Goal: Complete Application Form: Complete application form

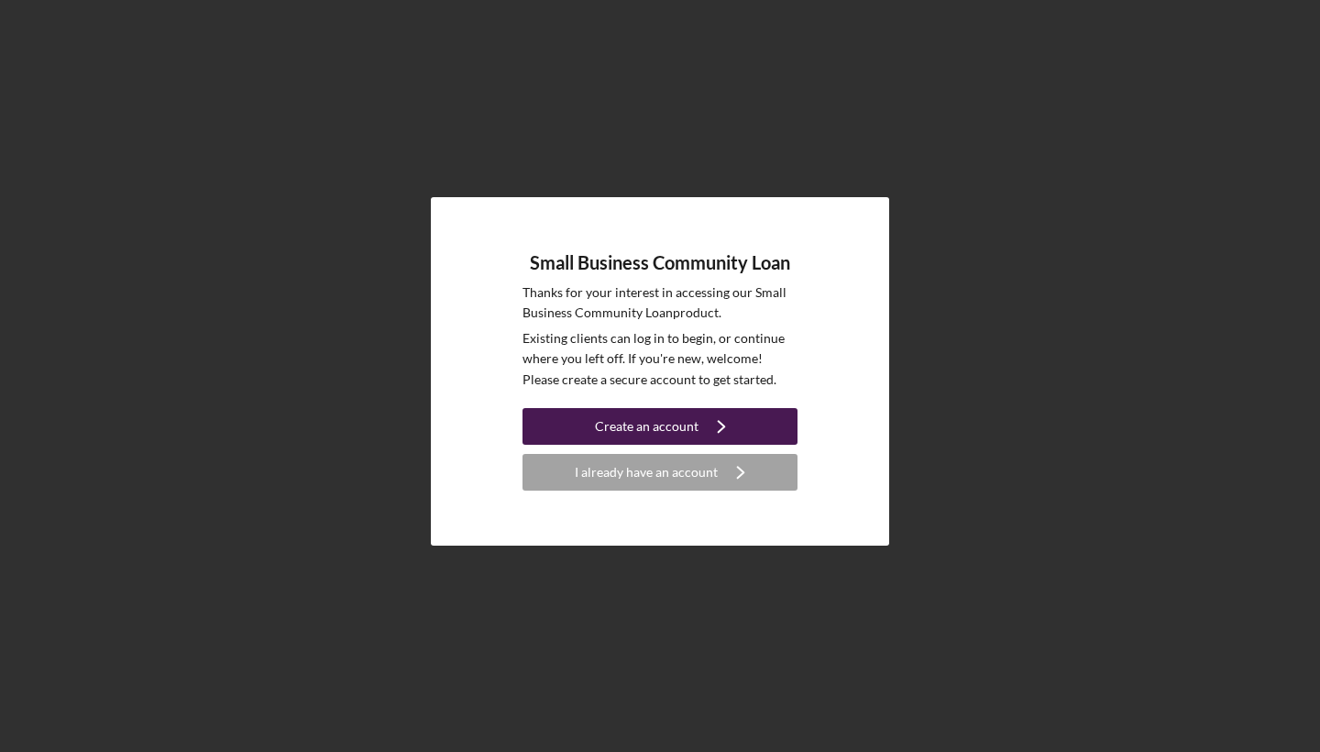
click at [687, 421] on div "Create an account" at bounding box center [647, 426] width 104 height 37
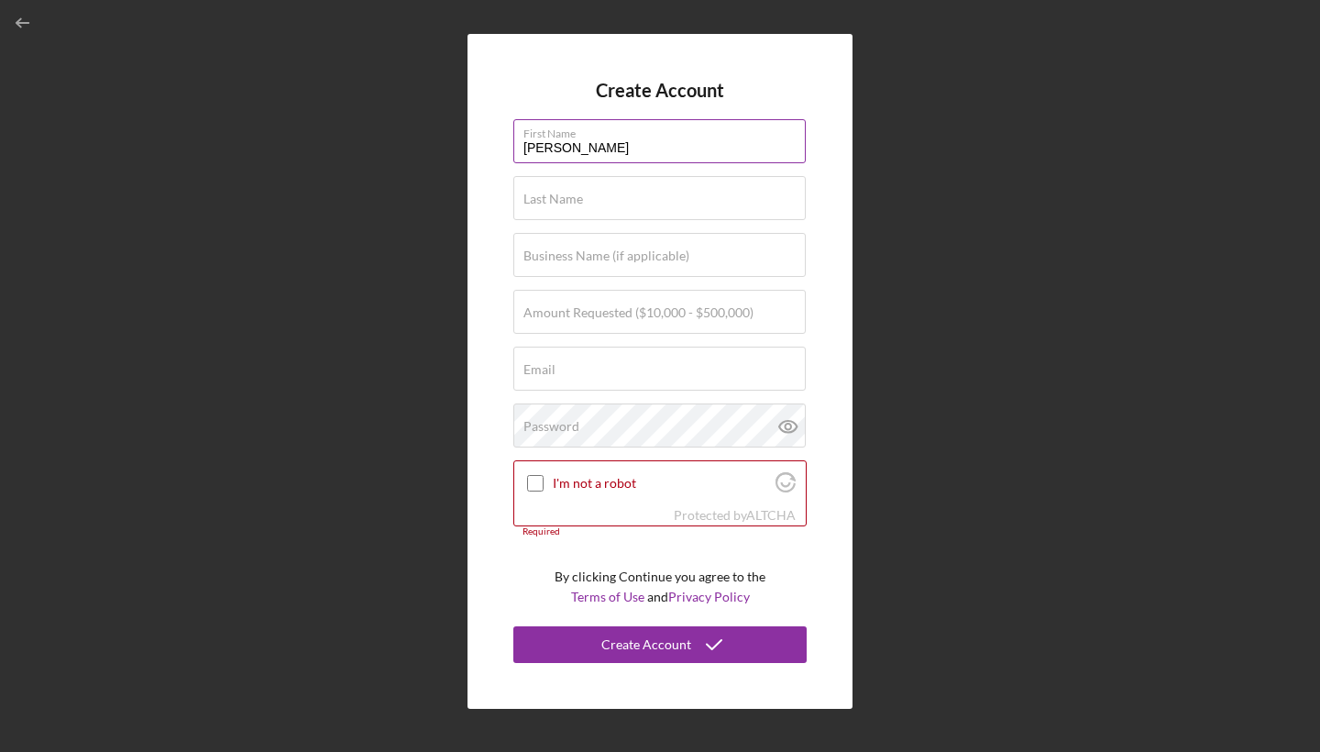
type input "[PERSON_NAME]"
type input "J"
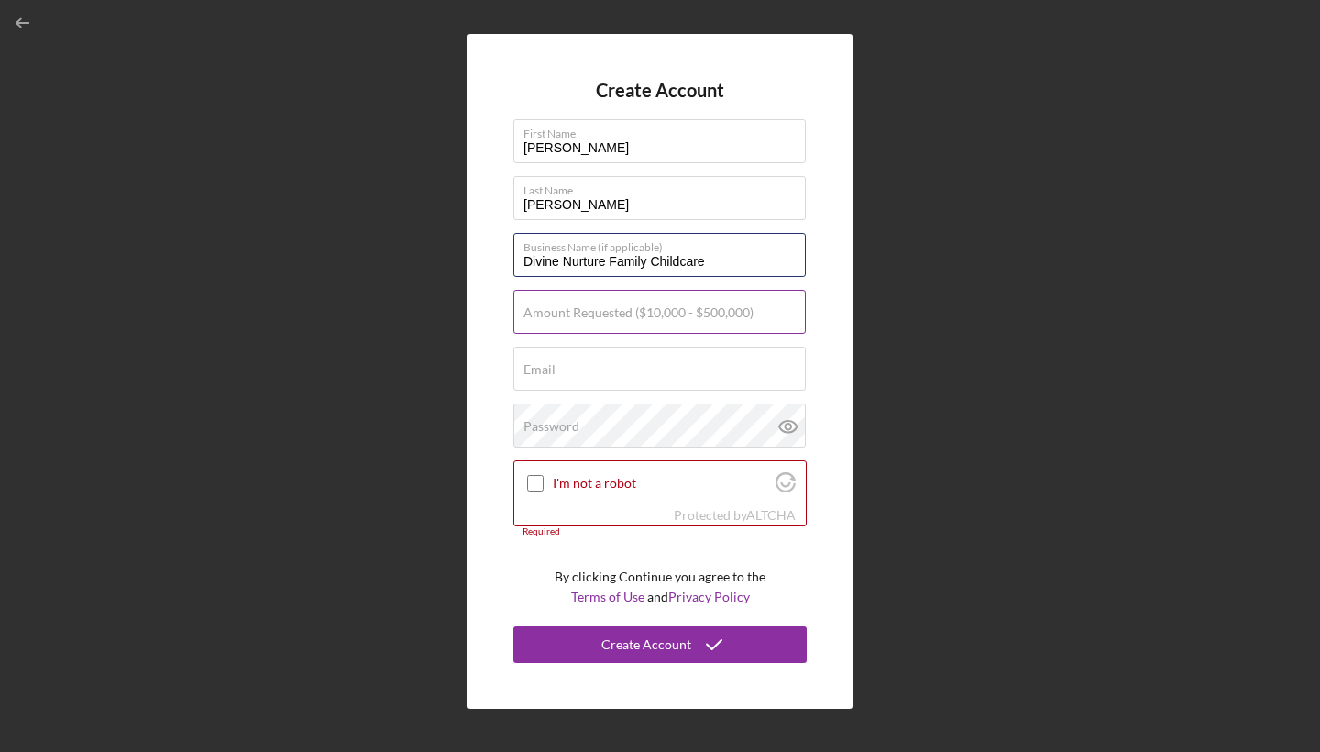
type input "Divine Nurture Family Childcare"
click at [636, 324] on input "Amount Requested ($10,000 - $500,000)" at bounding box center [659, 312] width 292 height 44
type input "$100,000"
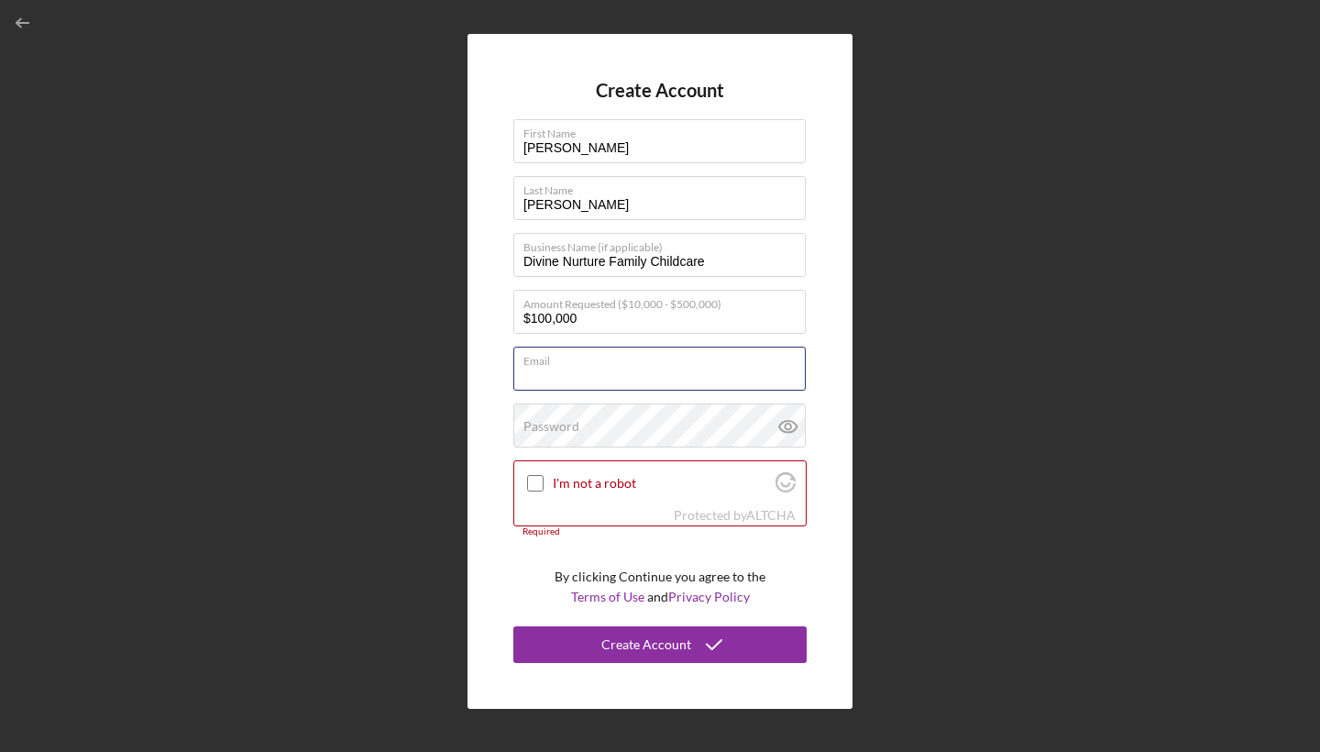
type input "[EMAIL_ADDRESS][DOMAIN_NAME]"
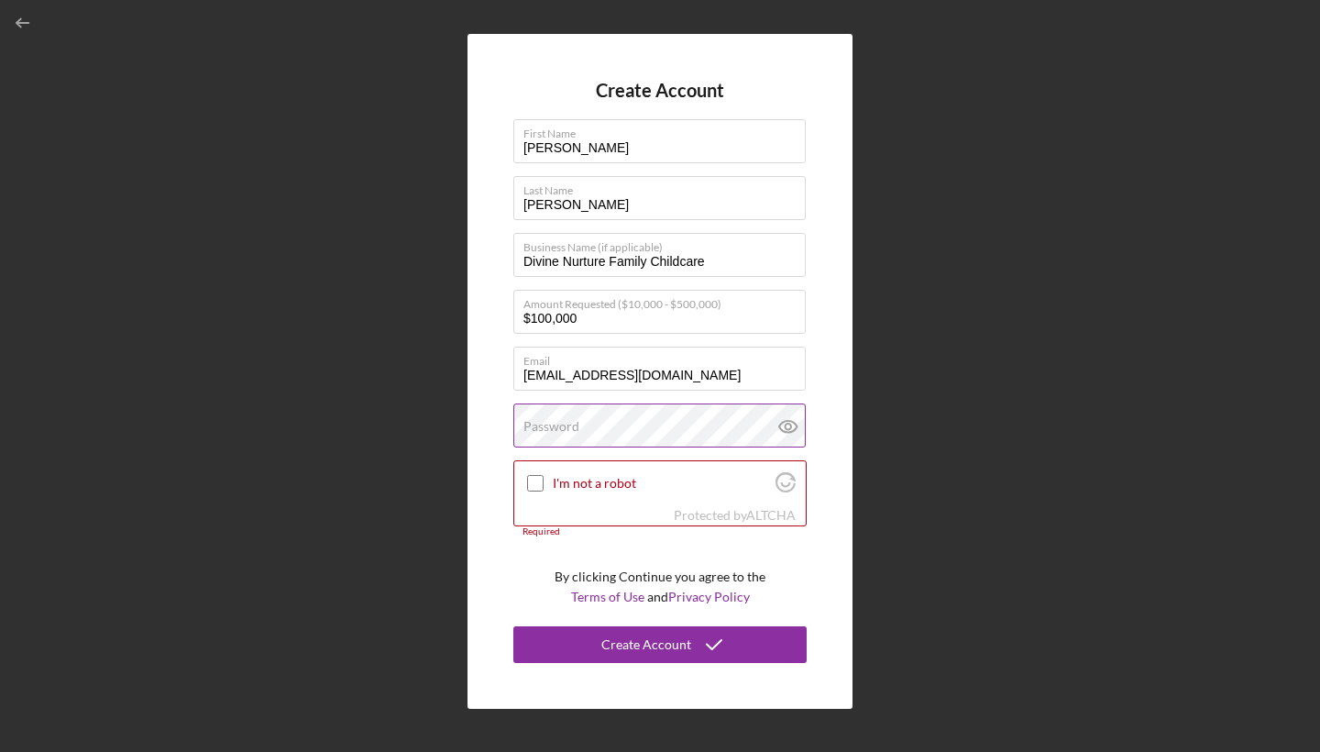
click at [552, 430] on label "Password" at bounding box center [551, 426] width 56 height 15
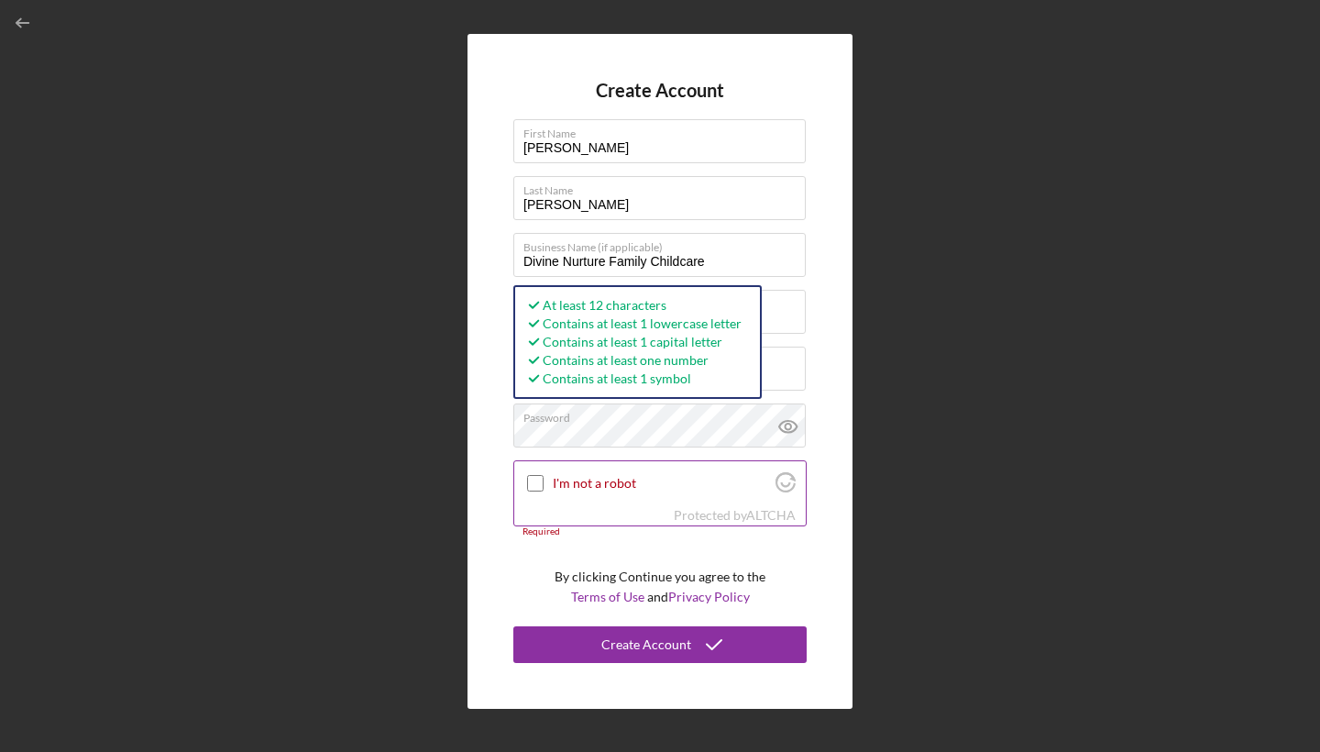
click at [540, 484] on input "I'm not a robot" at bounding box center [535, 483] width 16 height 16
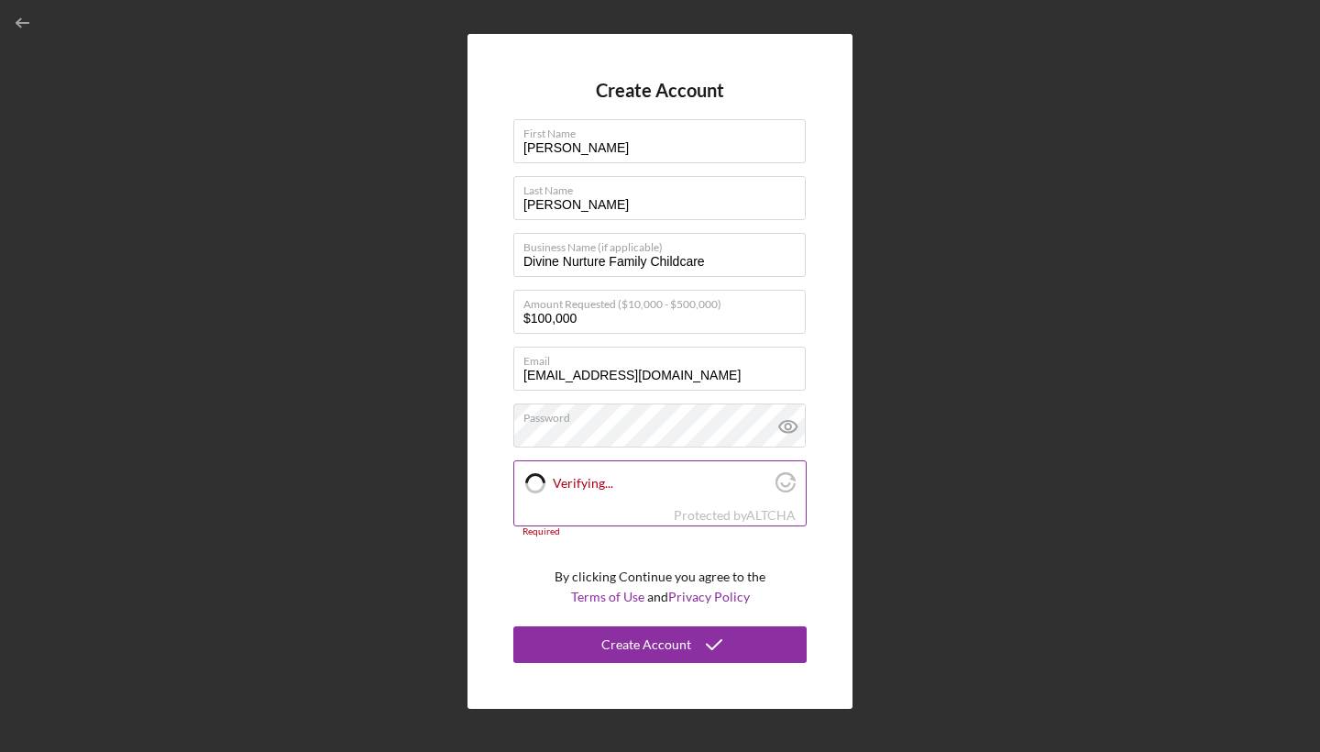
checkbox input "true"
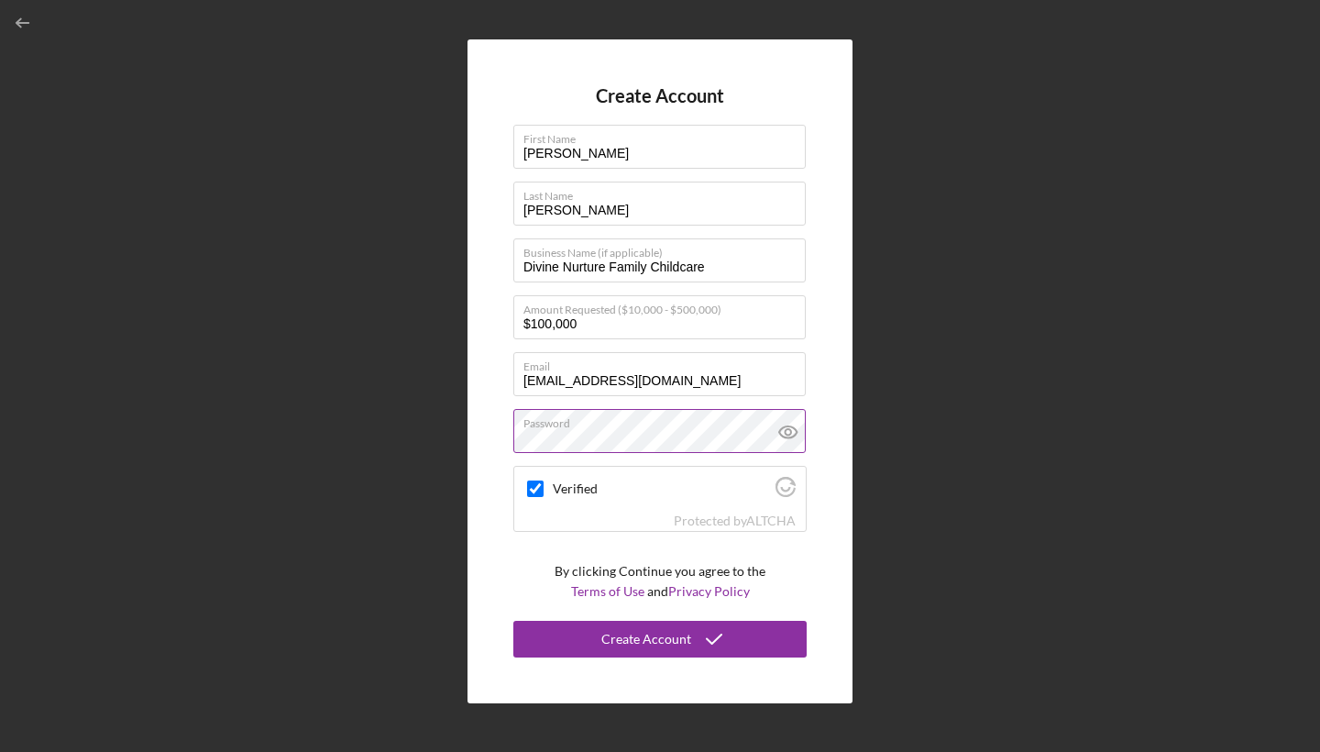
click at [785, 427] on icon at bounding box center [787, 432] width 17 height 12
click at [789, 433] on line at bounding box center [788, 432] width 16 height 16
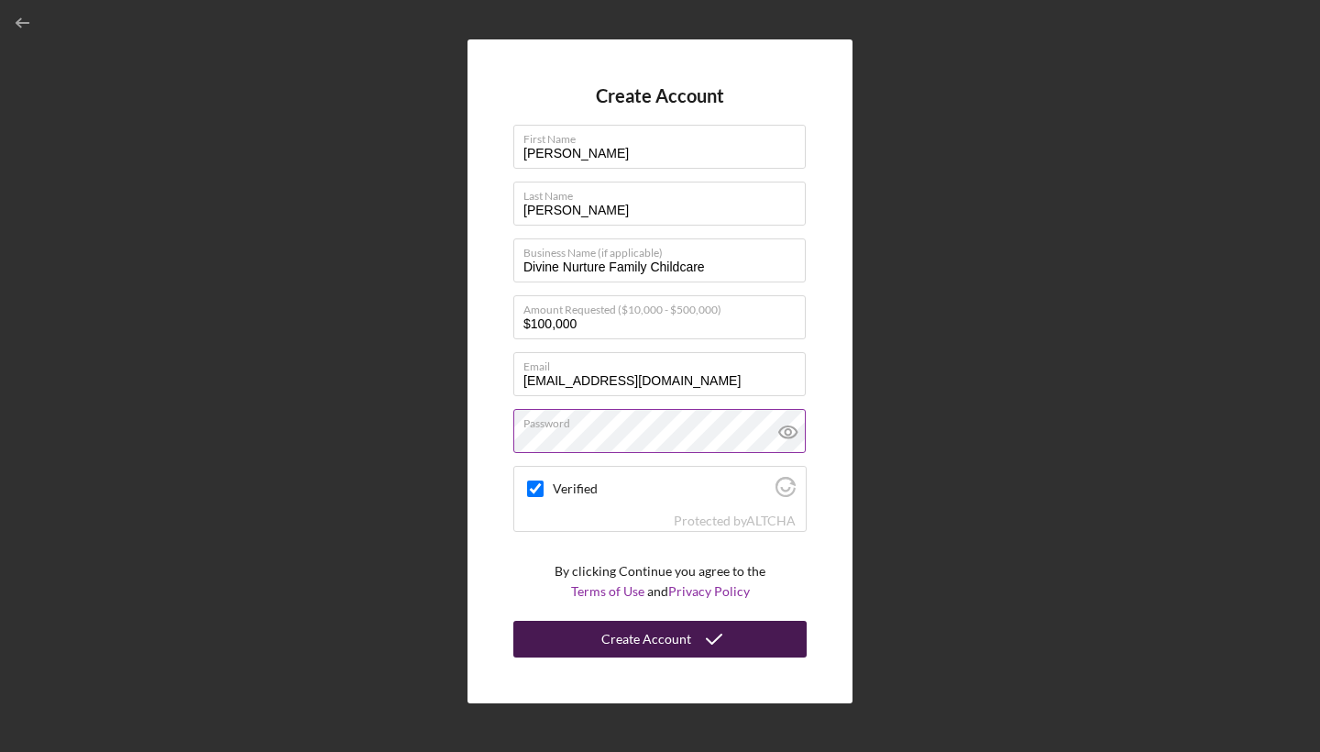
click at [623, 643] on div "Create Account" at bounding box center [646, 639] width 90 height 37
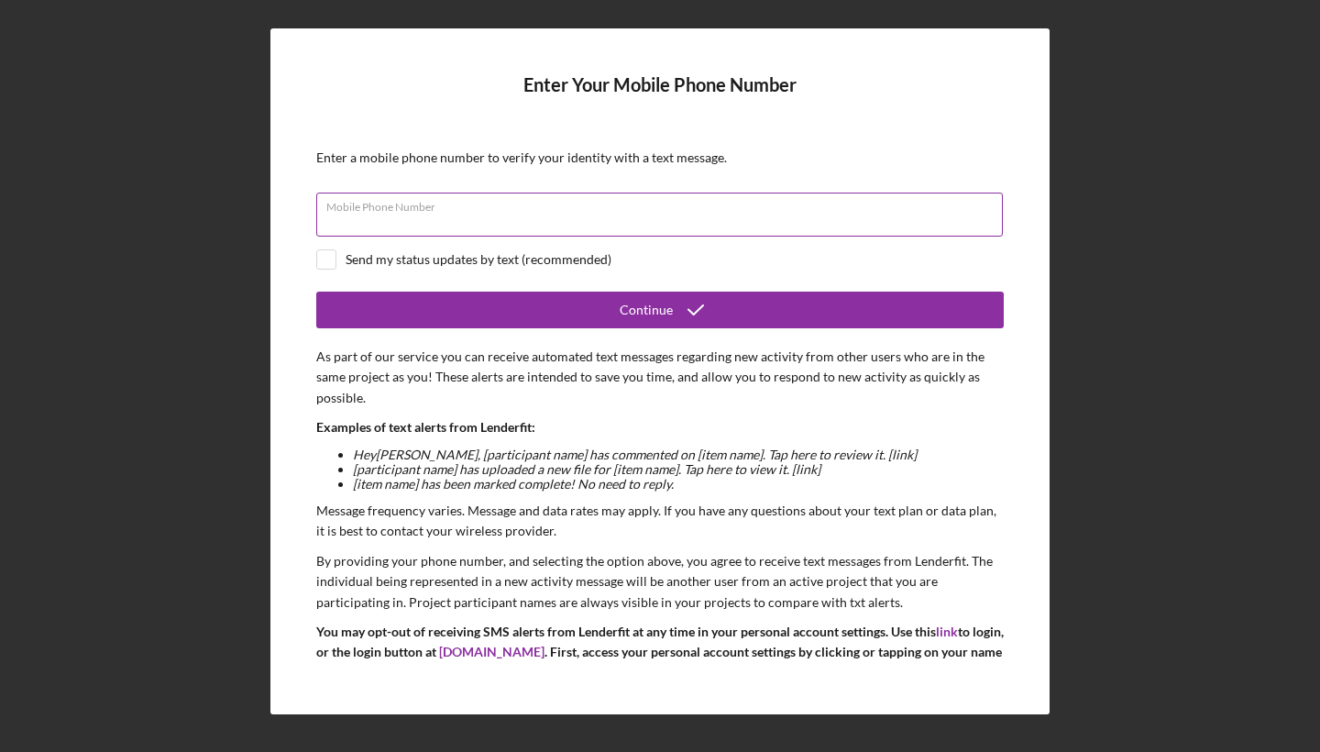
click at [505, 227] on input "Mobile Phone Number" at bounding box center [659, 214] width 687 height 44
type input "[PHONE_NUMBER]"
click at [330, 259] on input "checkbox" at bounding box center [326, 259] width 18 height 18
checkbox input "true"
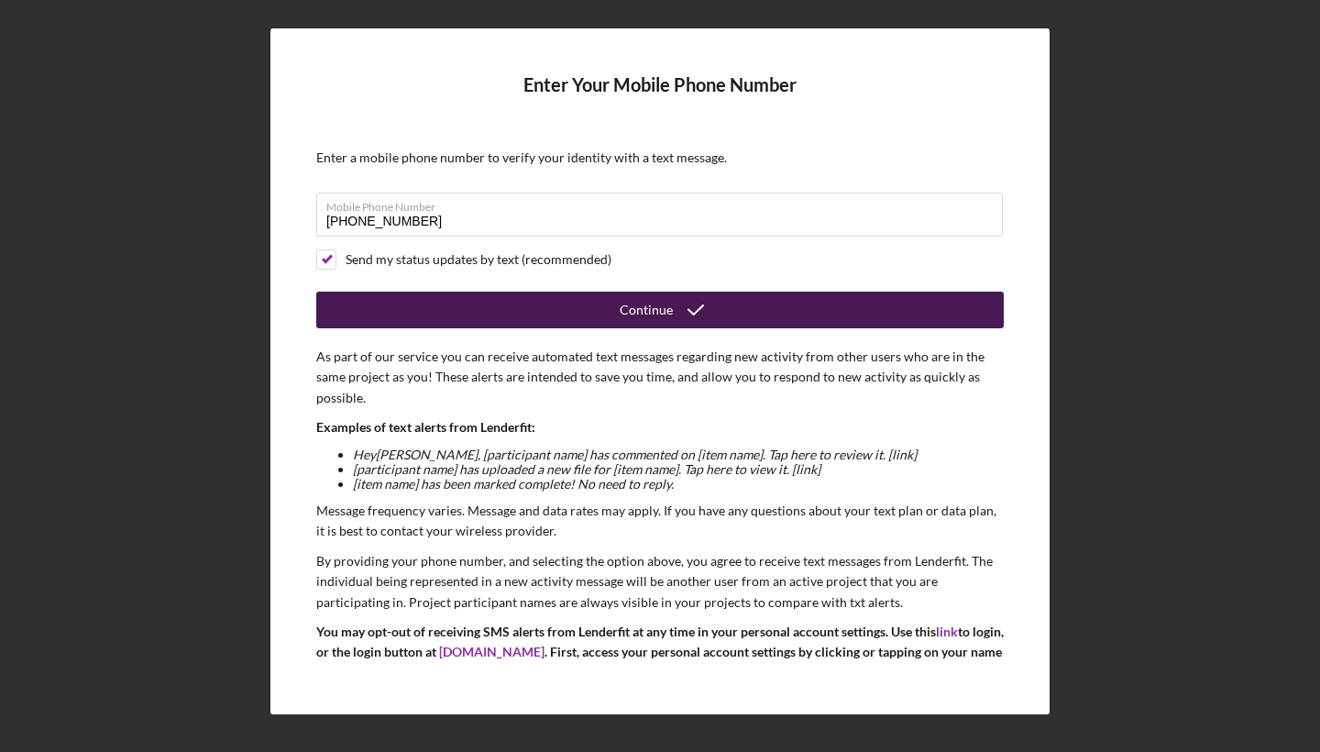
click at [601, 311] on button "Continue" at bounding box center [659, 309] width 687 height 37
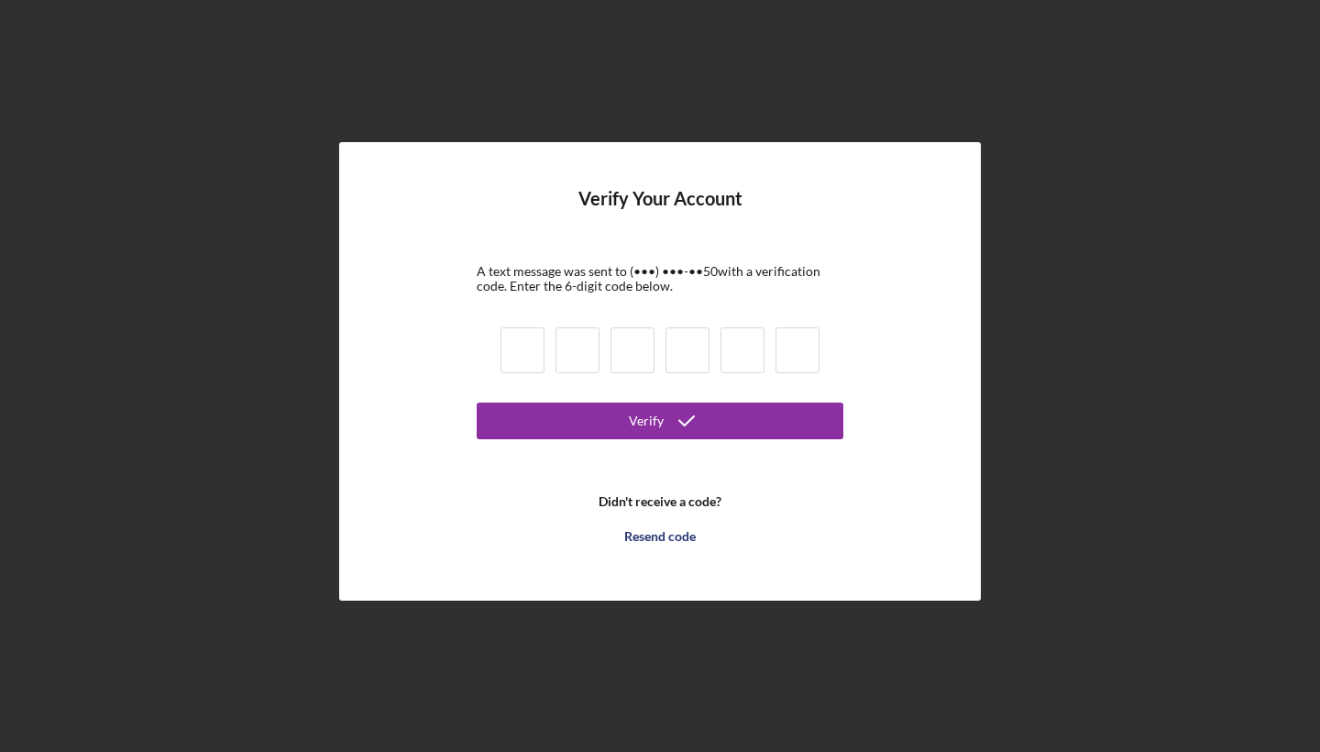
click at [537, 343] on input at bounding box center [522, 350] width 44 height 46
type input "4"
type input "3"
type input "2"
type input "0"
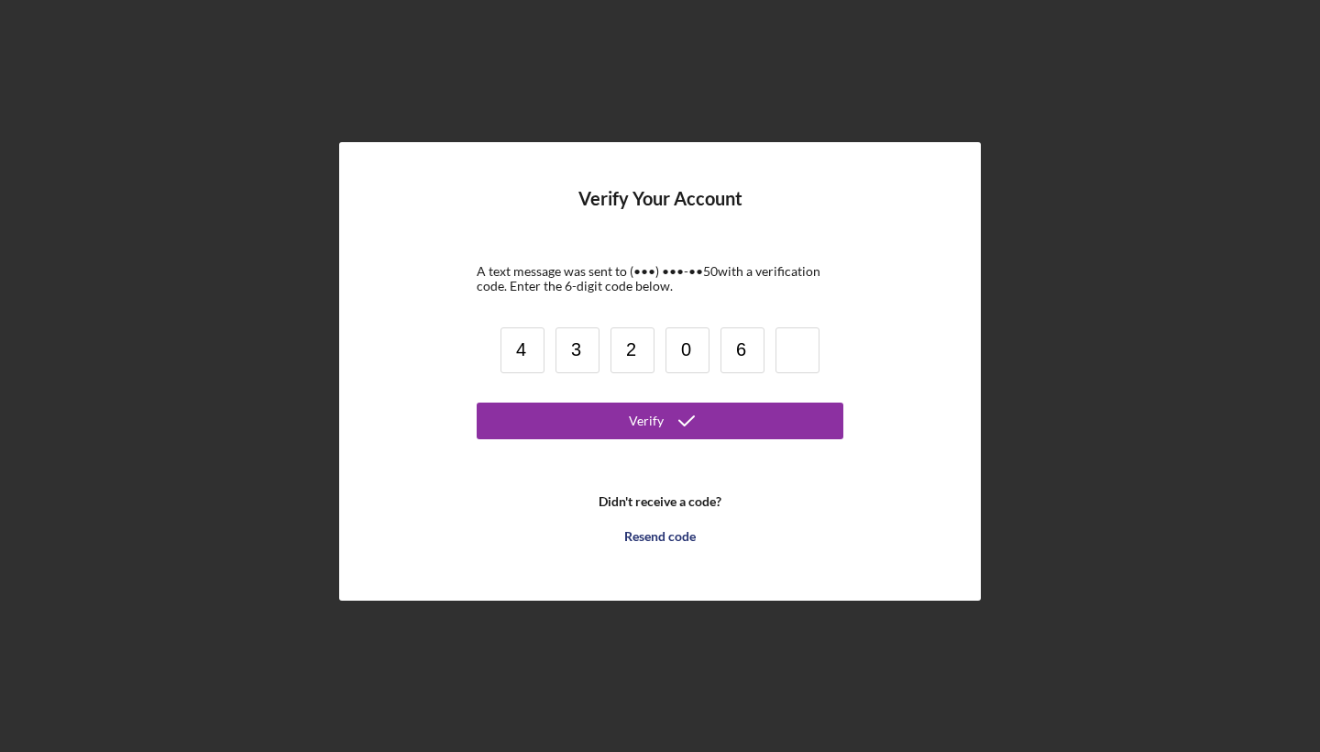
type input "6"
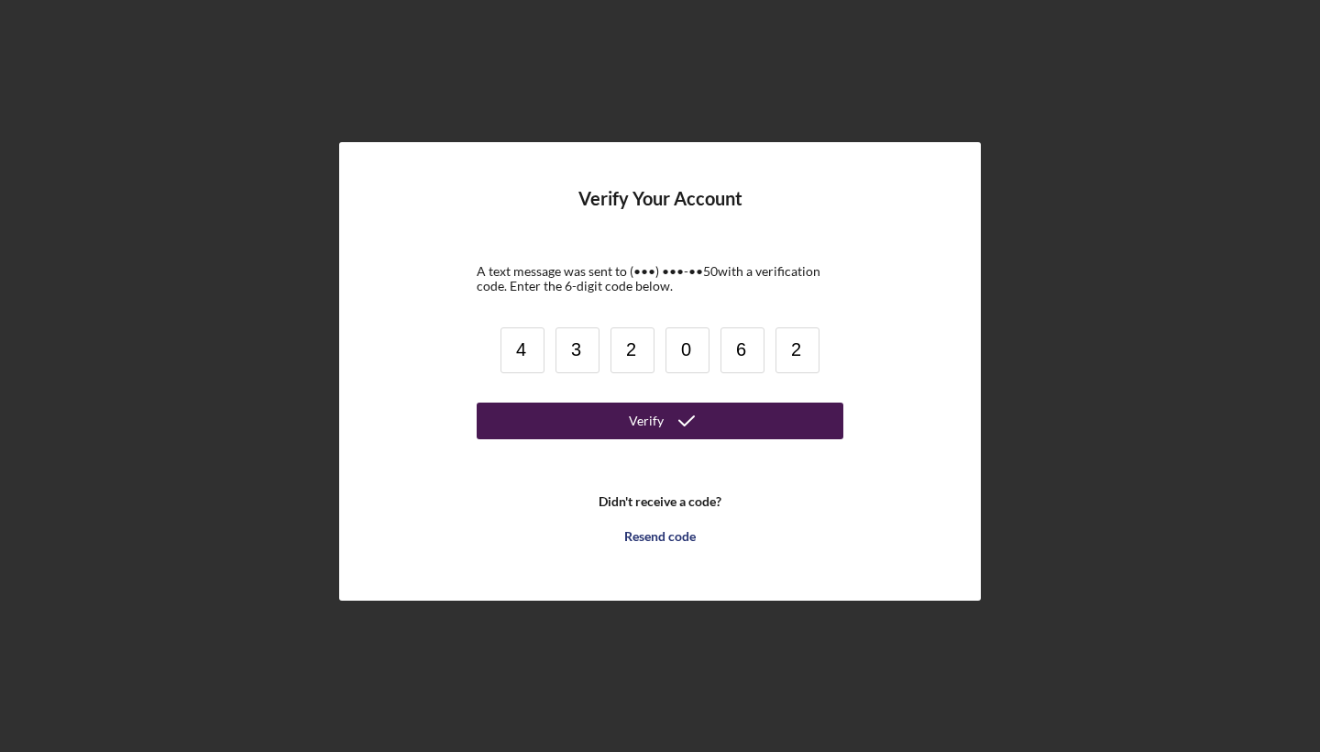
type input "2"
click at [610, 415] on button "Verify" at bounding box center [660, 420] width 367 height 37
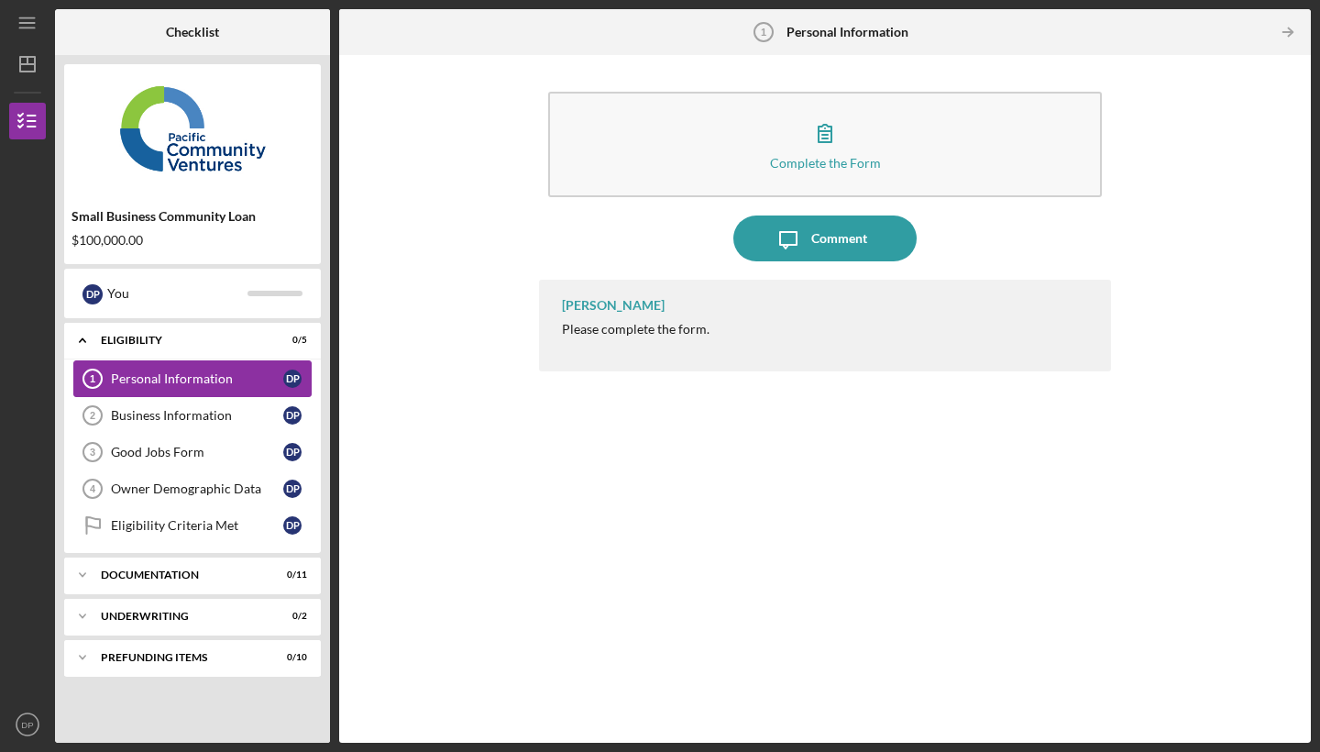
click at [222, 379] on div "Personal Information" at bounding box center [197, 378] width 172 height 15
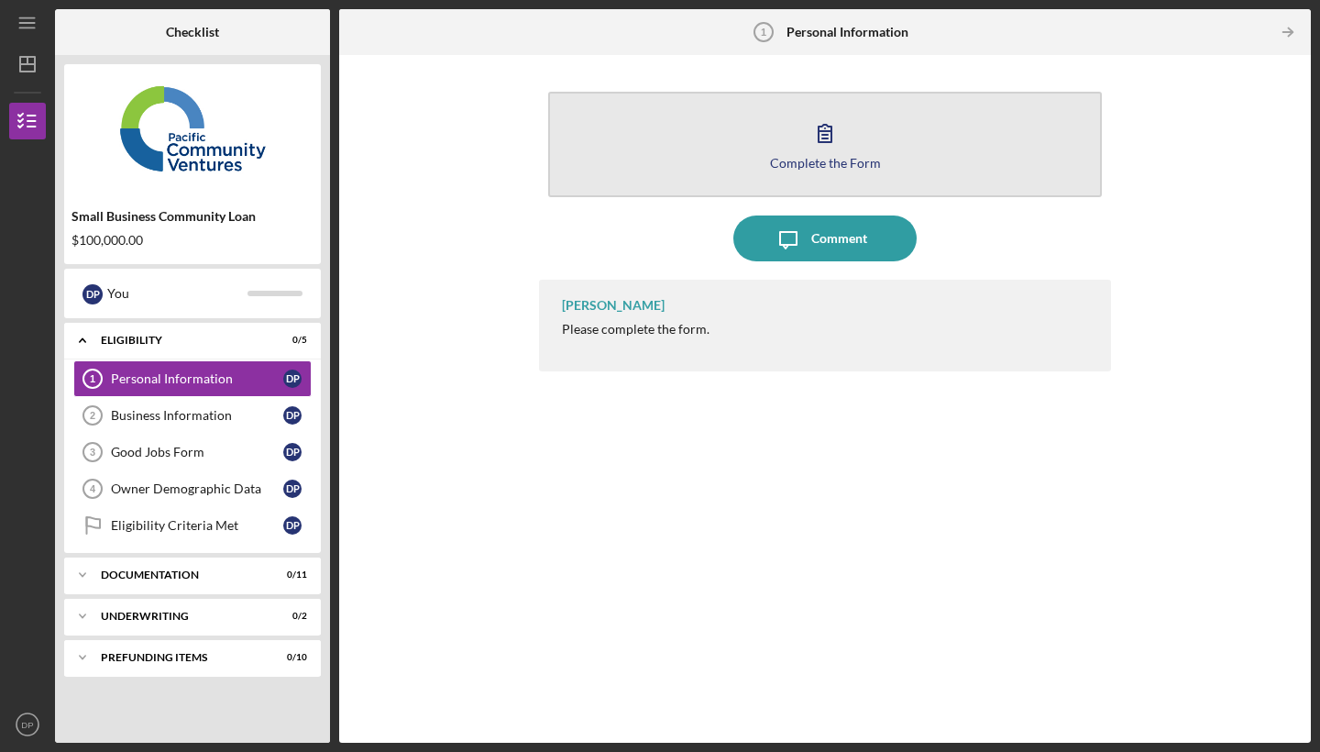
click at [823, 134] on icon "button" at bounding box center [825, 133] width 46 height 46
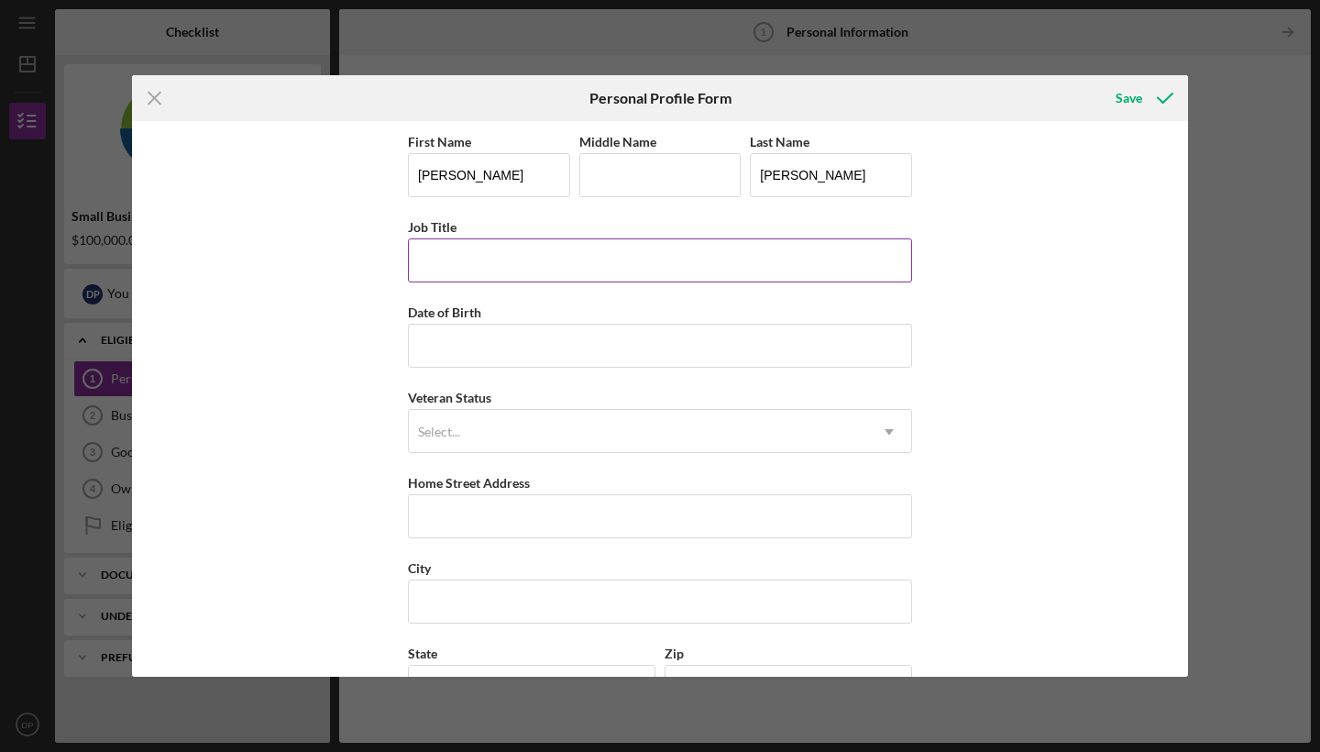
type input "P"
type input "Owner of Divine Nurture Family Childcare"
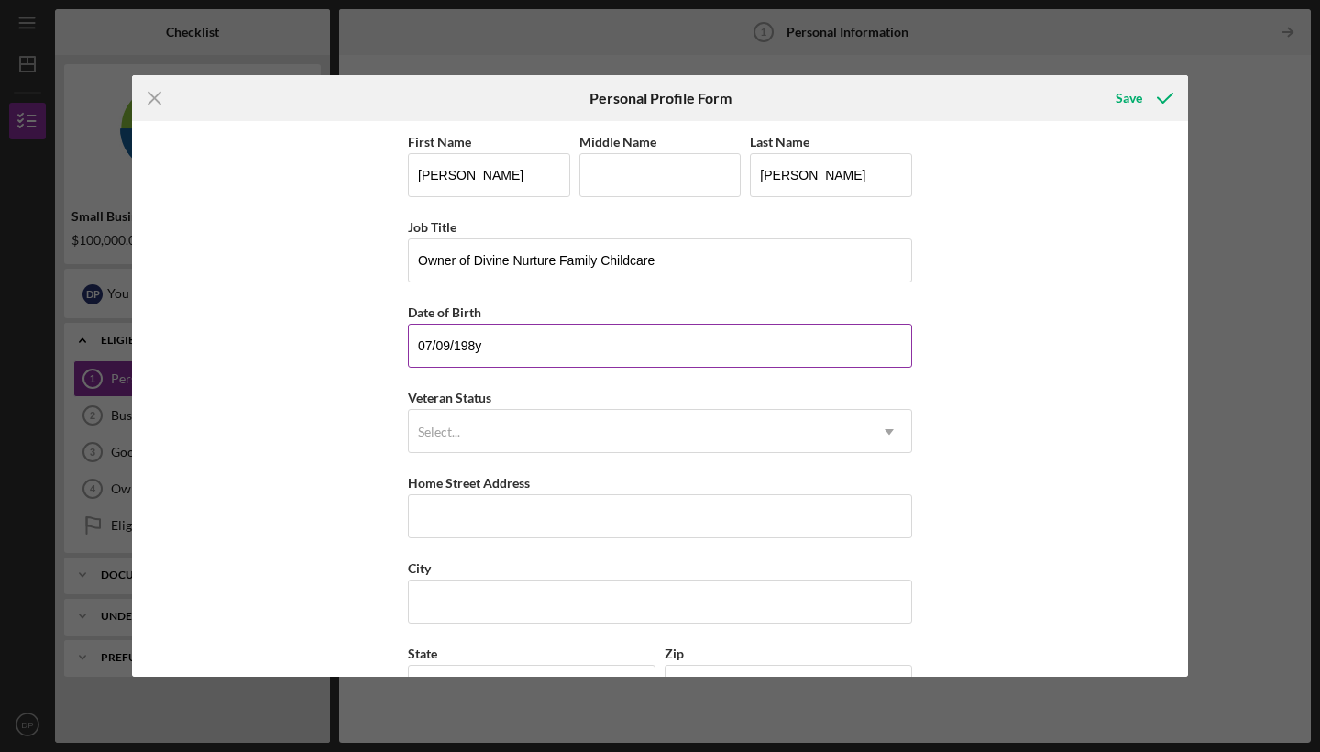
type input "[DATE]"
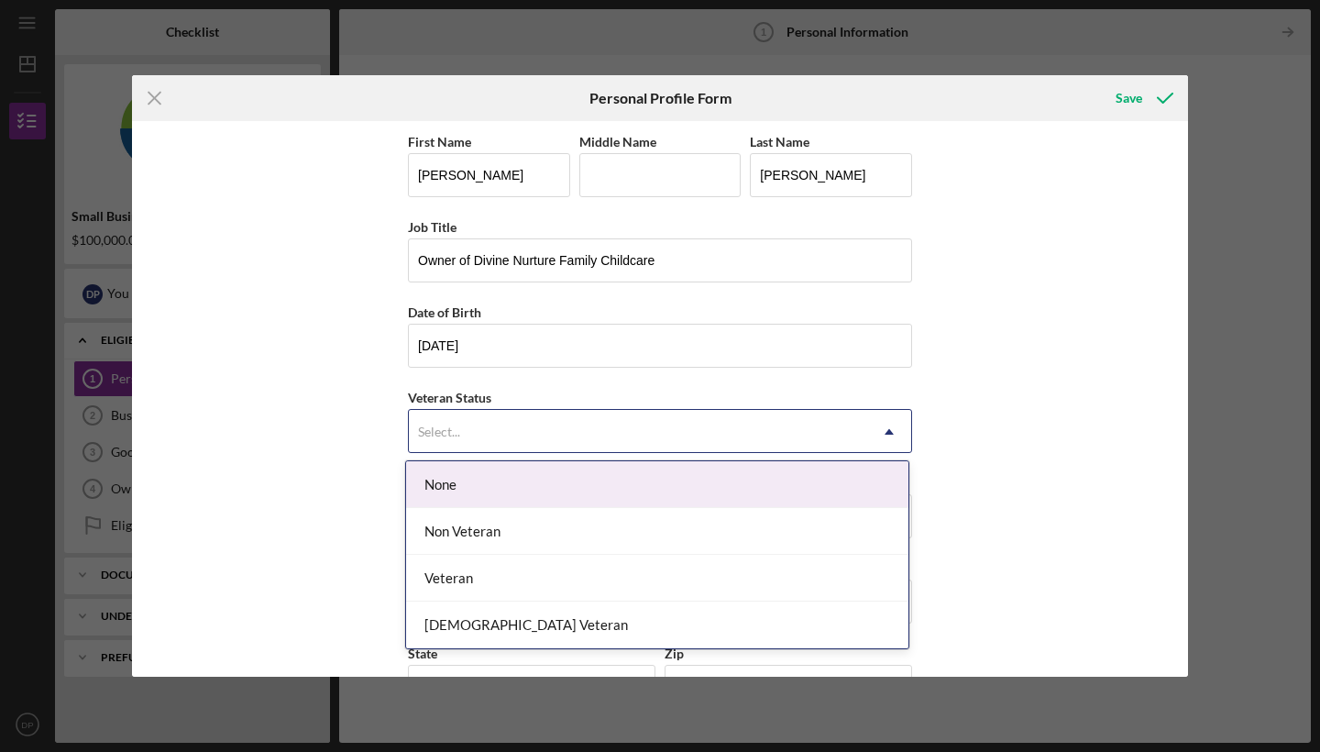
click at [469, 434] on div "Select..." at bounding box center [638, 432] width 458 height 42
click at [471, 489] on div "None" at bounding box center [657, 484] width 502 height 47
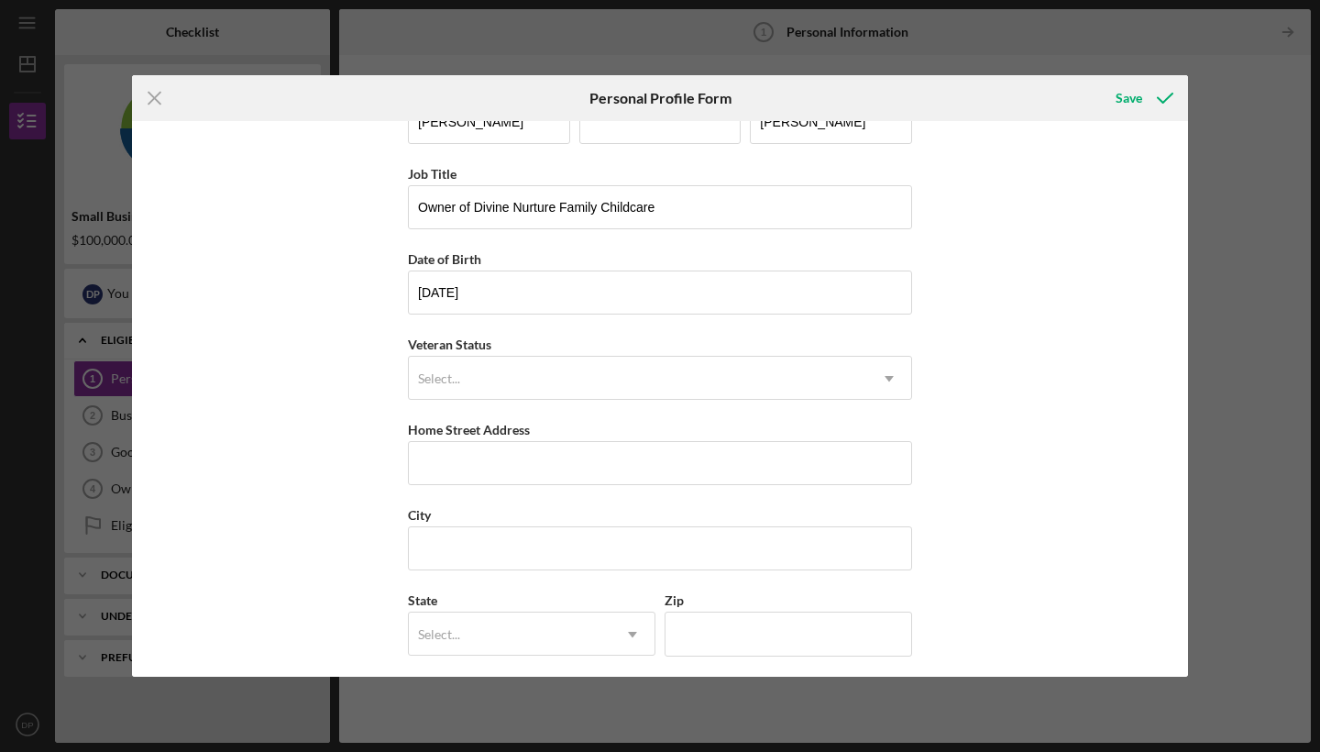
scroll to position [56, 0]
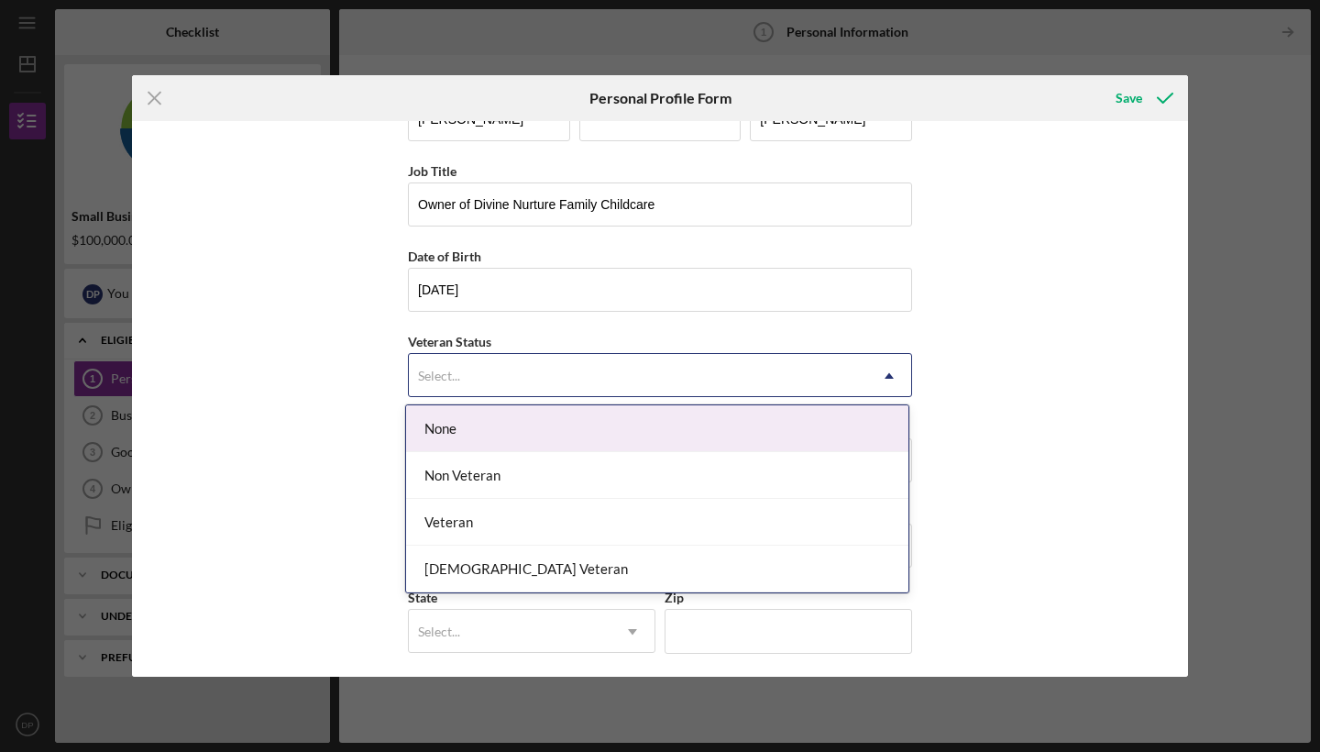
click at [519, 370] on div "Select..." at bounding box center [638, 376] width 458 height 42
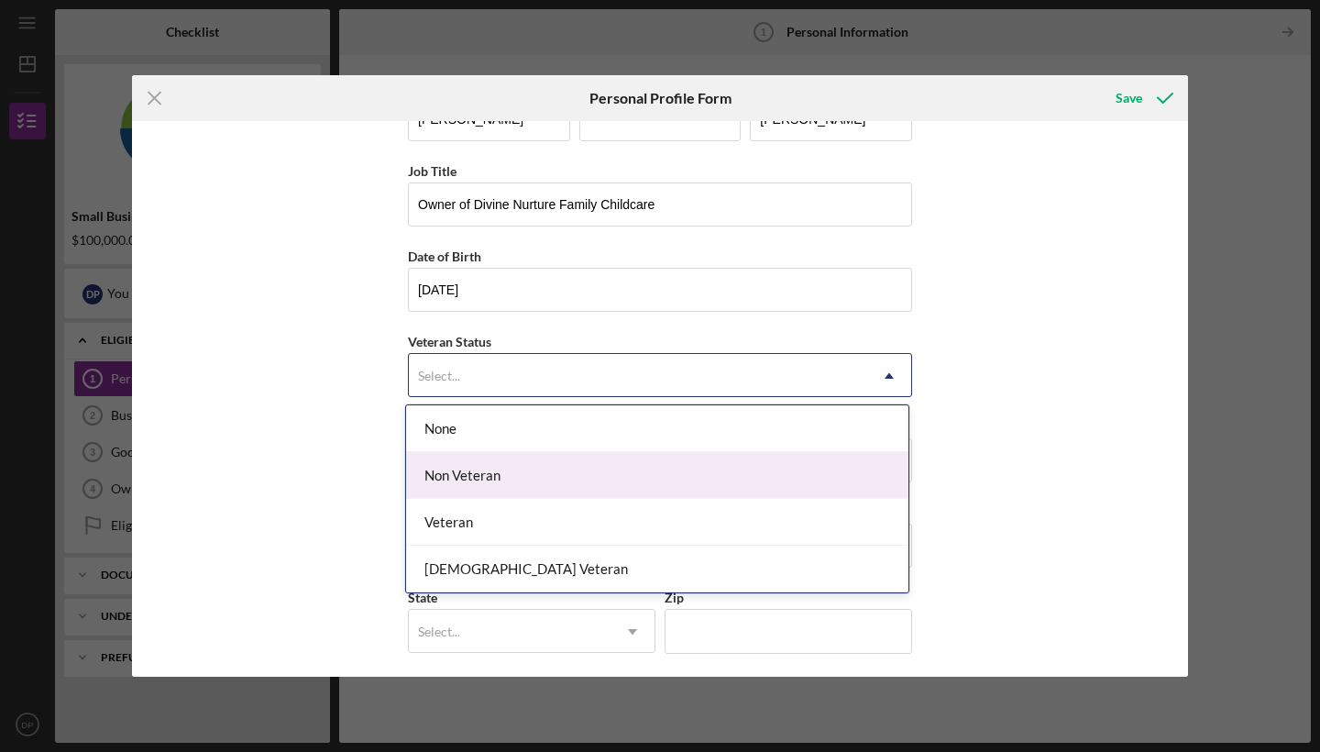
click at [511, 477] on div "Non Veteran" at bounding box center [657, 475] width 502 height 47
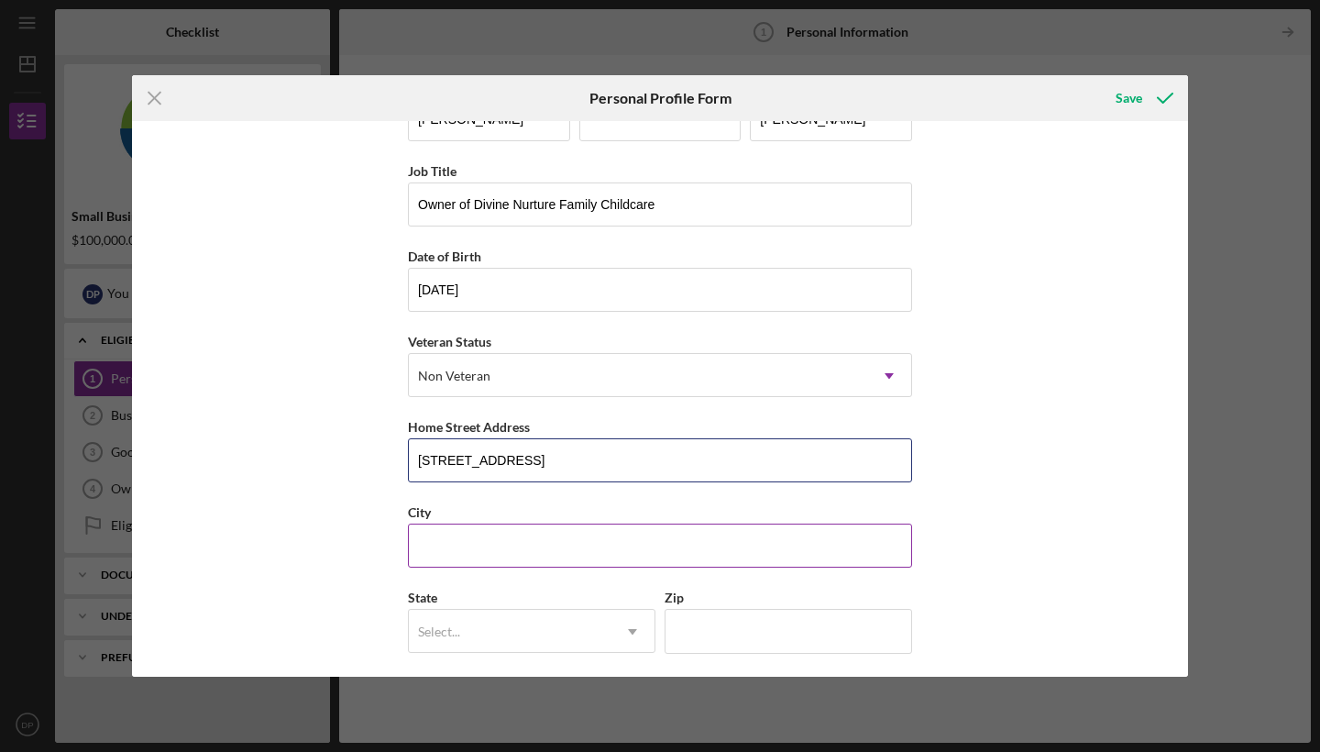
type input "[STREET_ADDRESS]"
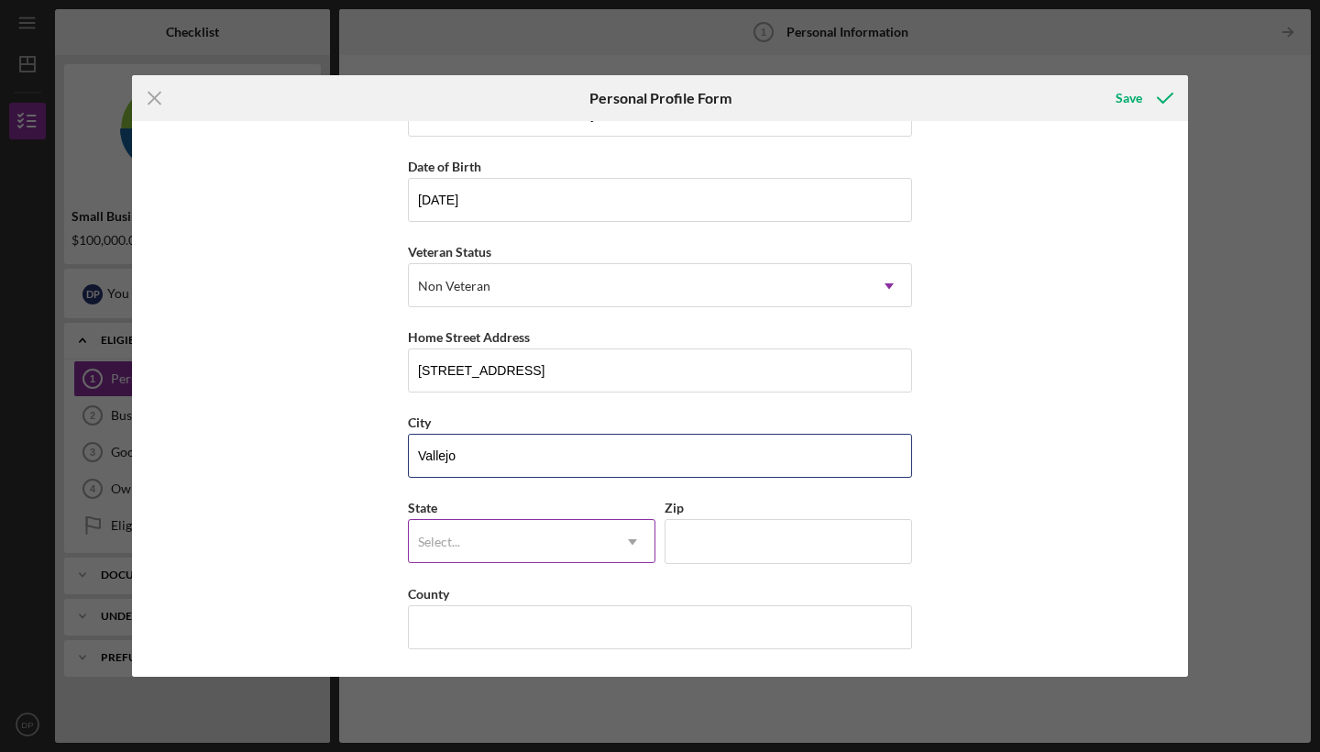
scroll to position [146, 0]
type input "Vallejo"
click at [577, 526] on div "Select..." at bounding box center [510, 542] width 202 height 42
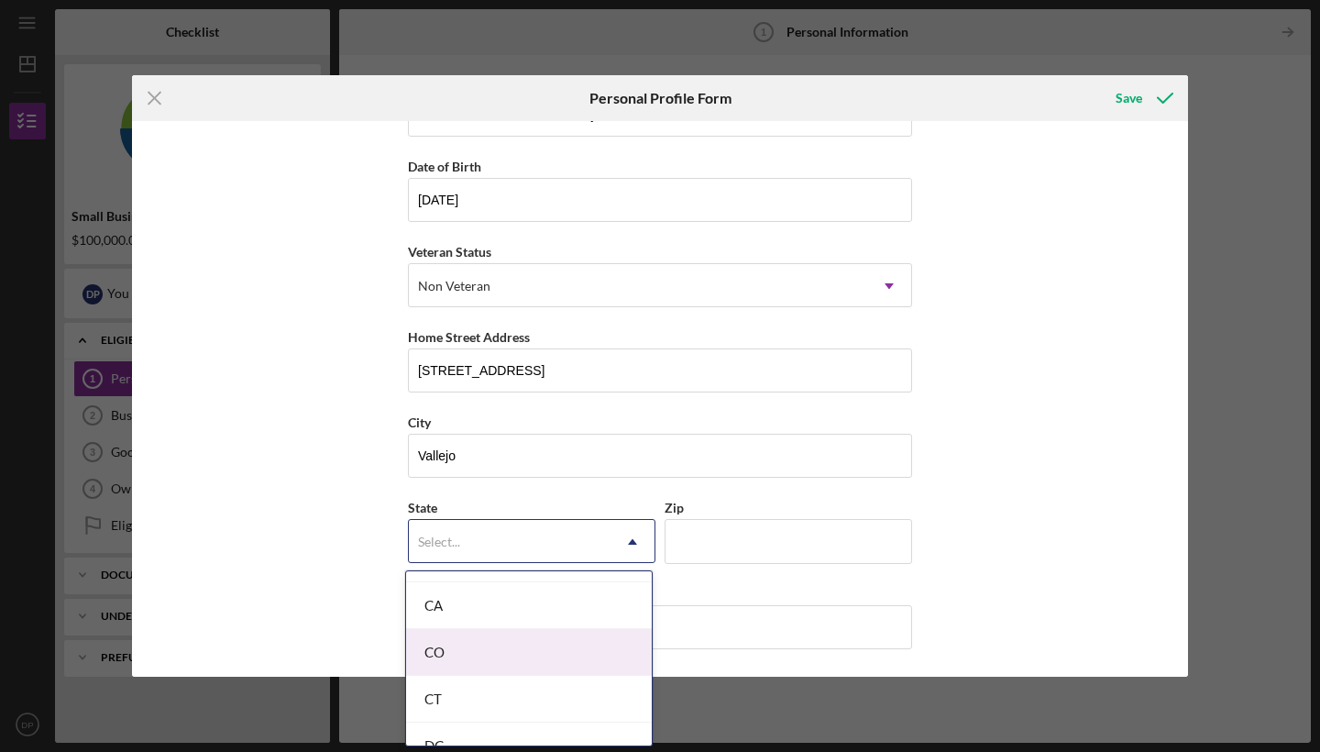
scroll to position [502, 0]
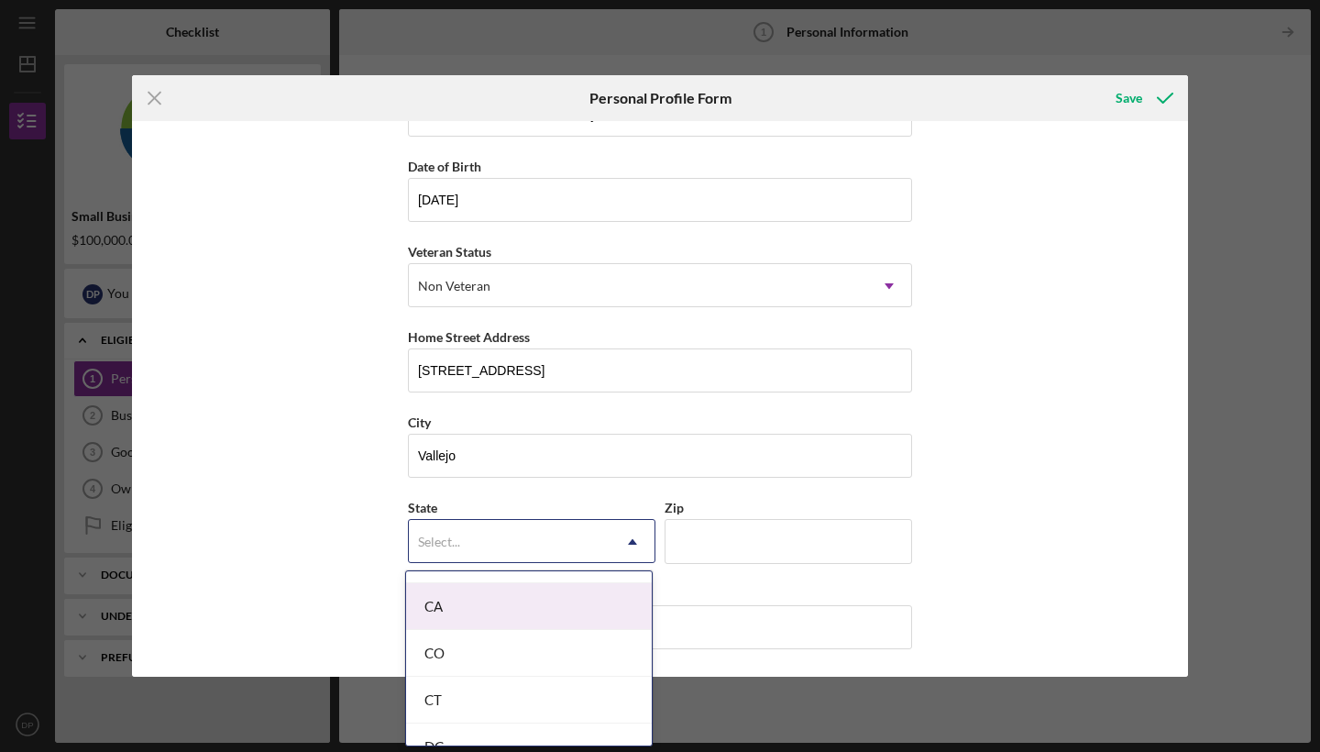
click at [533, 601] on div "CA" at bounding box center [529, 606] width 246 height 47
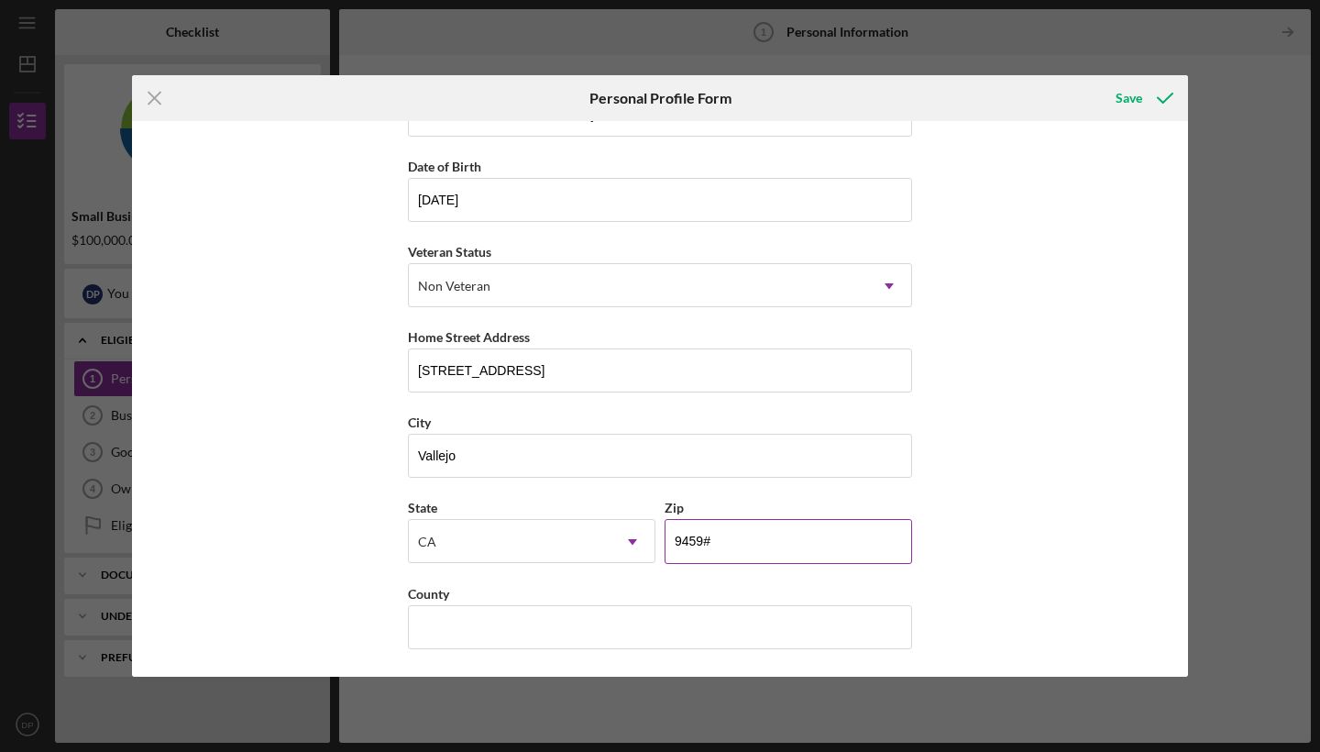
type input "94590"
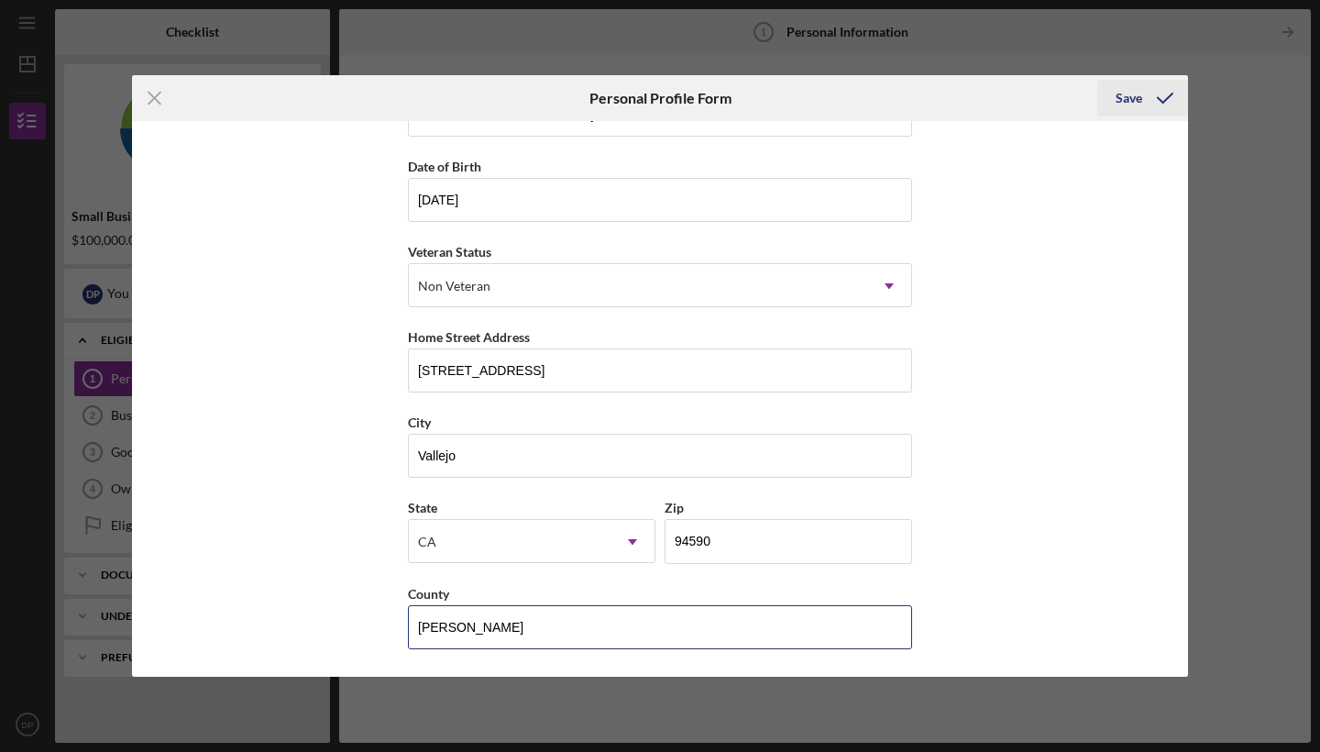
type input "[PERSON_NAME]"
click at [1133, 96] on div "Save" at bounding box center [1128, 98] width 27 height 37
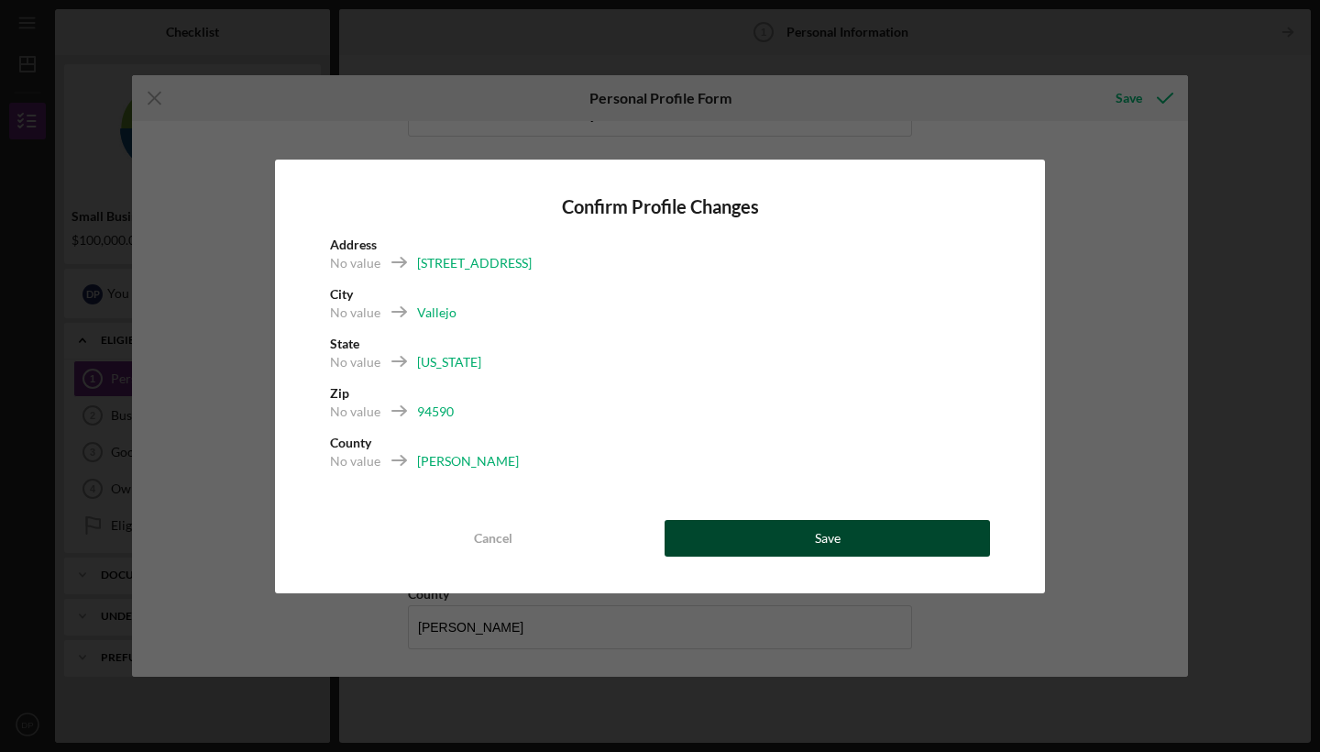
click at [714, 533] on button "Save" at bounding box center [827, 538] width 325 height 37
